Goal: Complete application form

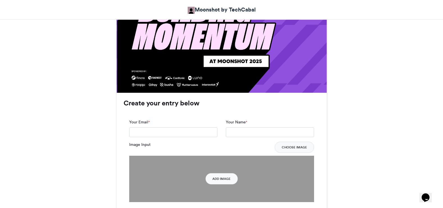
scroll to position [359, 0]
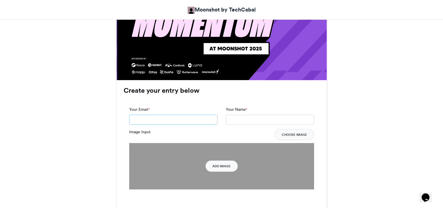
click at [182, 124] on input "Your Email *" at bounding box center [173, 119] width 88 height 10
type input "**********"
click at [233, 119] on input "Your Name *" at bounding box center [270, 119] width 88 height 10
type input "**********"
click at [249, 134] on div "Image Input Choose Image" at bounding box center [221, 134] width 185 height 11
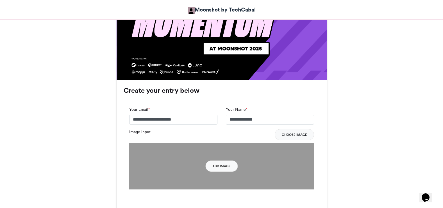
click at [295, 137] on button "Choose Image" at bounding box center [293, 134] width 39 height 11
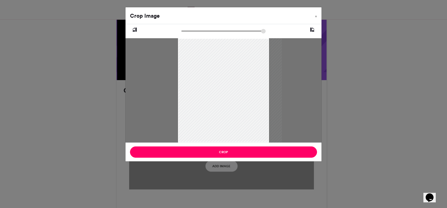
drag, startPoint x: 204, startPoint y: 61, endPoint x: 220, endPoint y: 90, distance: 32.7
click at [220, 90] on div at bounding box center [230, 90] width 104 height 104
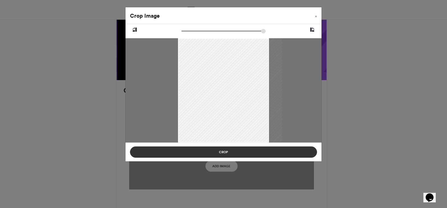
click at [227, 154] on button "Crop" at bounding box center [223, 151] width 187 height 11
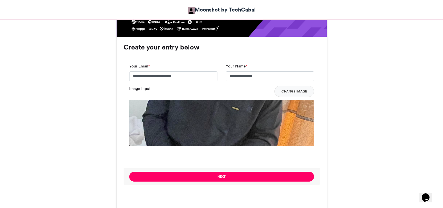
scroll to position [404, 0]
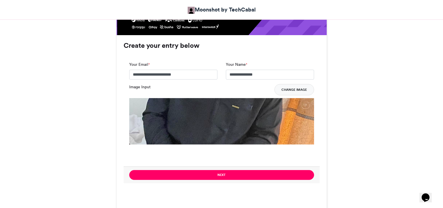
click at [287, 89] on button "Change Image" at bounding box center [294, 89] width 40 height 11
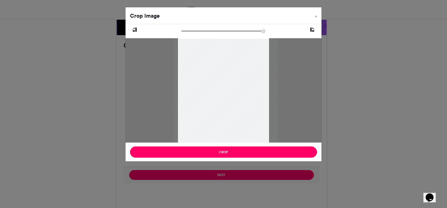
drag, startPoint x: 237, startPoint y: 68, endPoint x: 240, endPoint y: 102, distance: 33.2
click at [240, 102] on div at bounding box center [226, 90] width 104 height 104
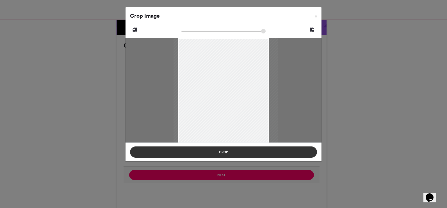
click at [244, 153] on button "Crop" at bounding box center [223, 151] width 187 height 11
